Goal: Task Accomplishment & Management: Complete application form

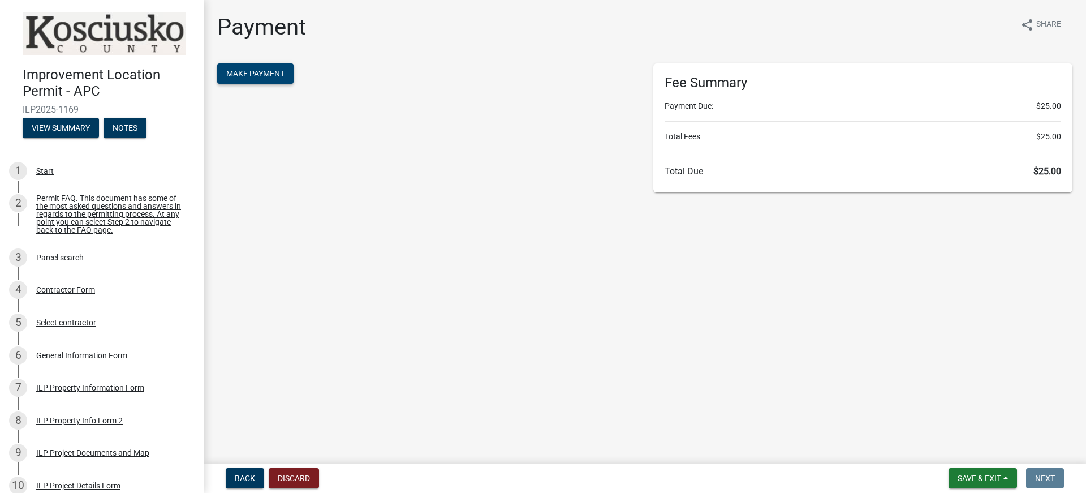
click at [260, 69] on span "Make Payment" at bounding box center [255, 73] width 58 height 9
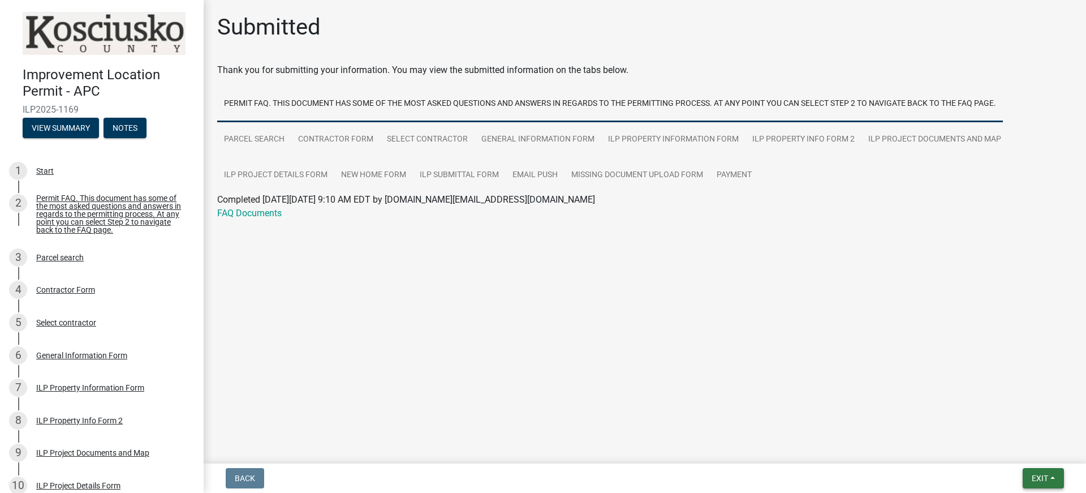
click at [1032, 477] on span "Exit" at bounding box center [1040, 478] width 16 height 9
click at [1022, 447] on button "Save & Exit" at bounding box center [1019, 448] width 91 height 27
